Goal: Information Seeking & Learning: Learn about a topic

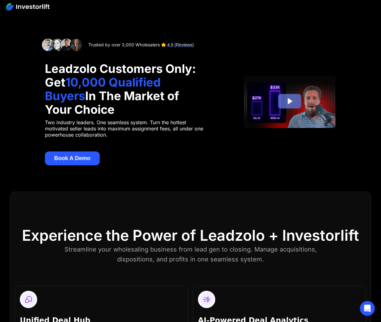
click at [278, 105] on icon "Play Video: LZ X IL - WEBSITE" at bounding box center [289, 101] width 23 height 15
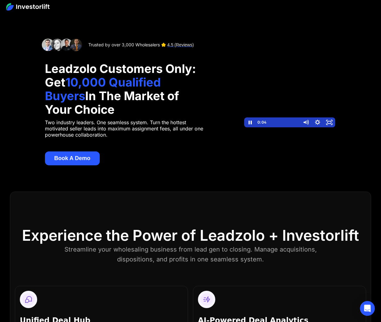
click at [306, 95] on div at bounding box center [289, 102] width 93 height 52
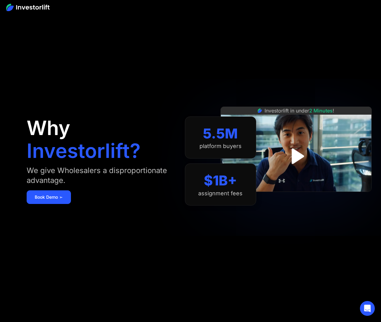
drag, startPoint x: 383, startPoint y: 13, endPoint x: 409, endPoint y: -3, distance: 31.1
click at [380, 0] on html "Why Investorlift? We give Wholesalers a disproportionate advantage. Book Demo ➢…" at bounding box center [190, 161] width 381 height 322
click at [322, 135] on img at bounding box center [295, 149] width 151 height 85
click at [299, 153] on img "open lightbox" at bounding box center [296, 156] width 40 height 40
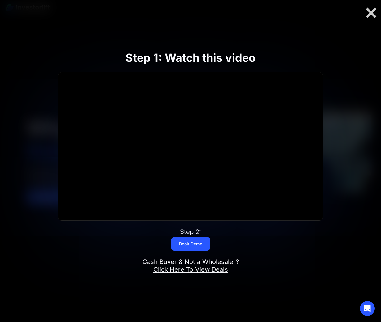
click at [371, 13] on div at bounding box center [371, 12] width 20 height 13
